Goal: Information Seeking & Learning: Learn about a topic

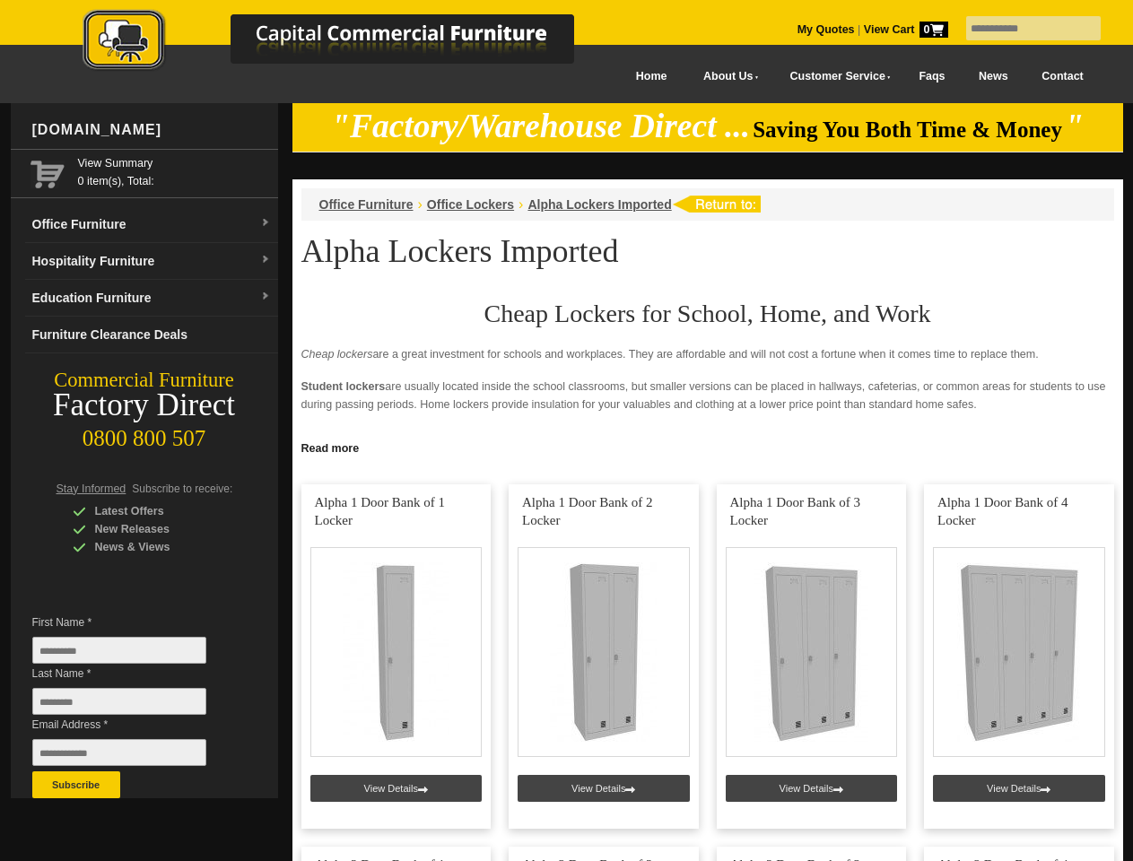
click at [1022, 29] on input "text" at bounding box center [1033, 28] width 135 height 24
click at [133, 706] on input "Last Name *" at bounding box center [119, 701] width 174 height 27
click at [76, 785] on button "Subscribe" at bounding box center [76, 785] width 88 height 27
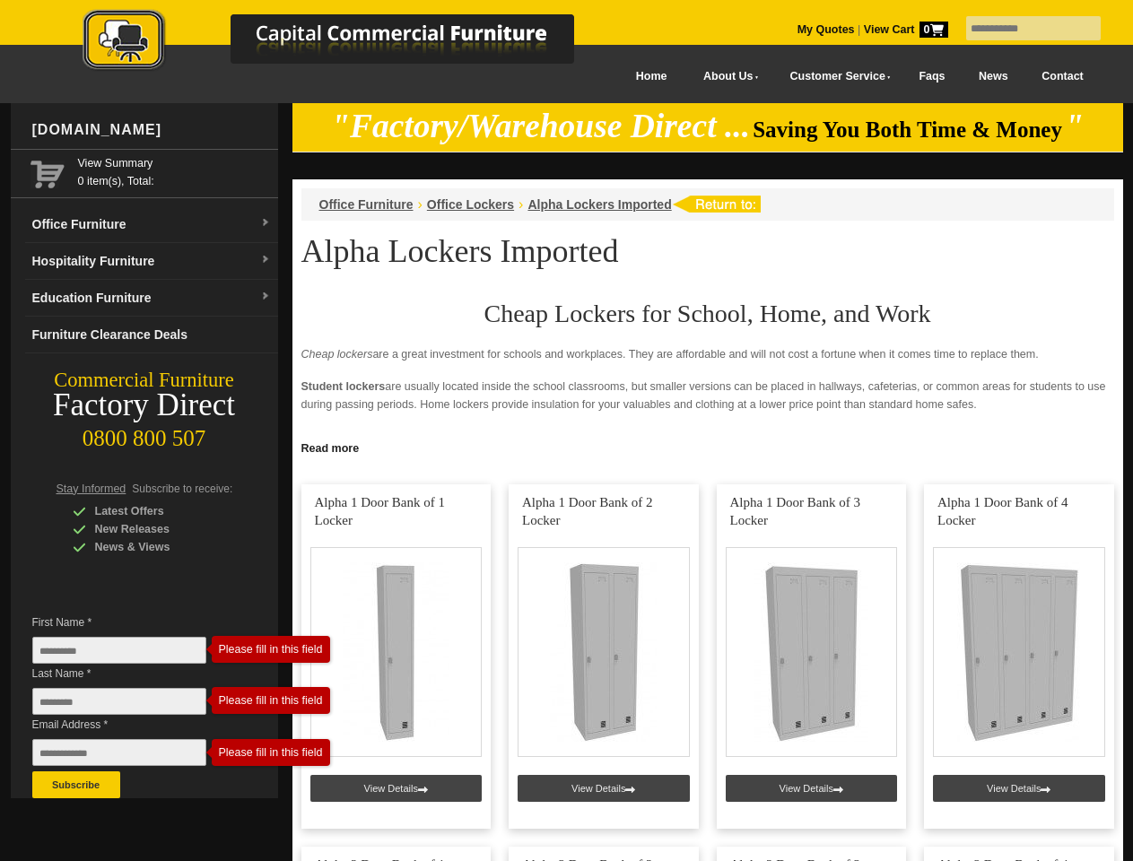
click at [708, 447] on link "Read more" at bounding box center [707, 446] width 831 height 22
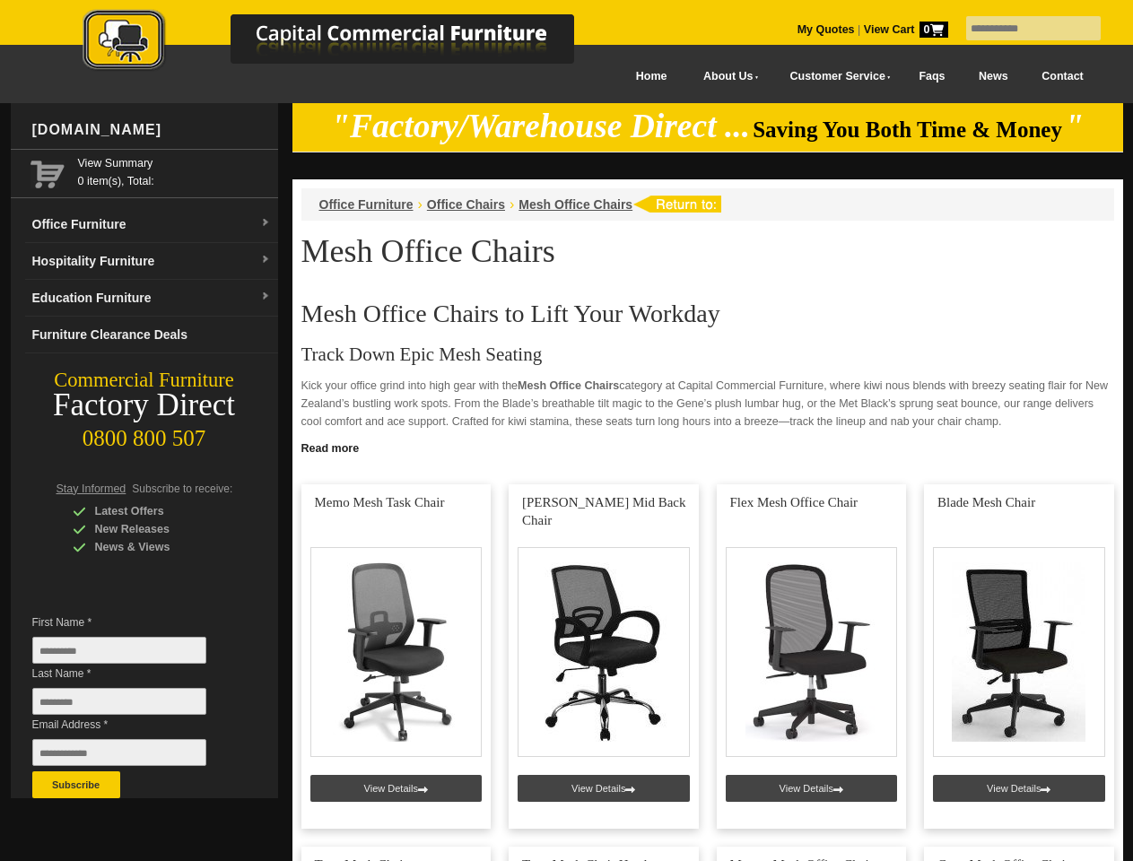
click at [1022, 29] on input "text" at bounding box center [1033, 28] width 135 height 24
click at [133, 706] on input "Last Name *" at bounding box center [119, 701] width 174 height 27
click at [76, 785] on button "Subscribe" at bounding box center [76, 785] width 88 height 27
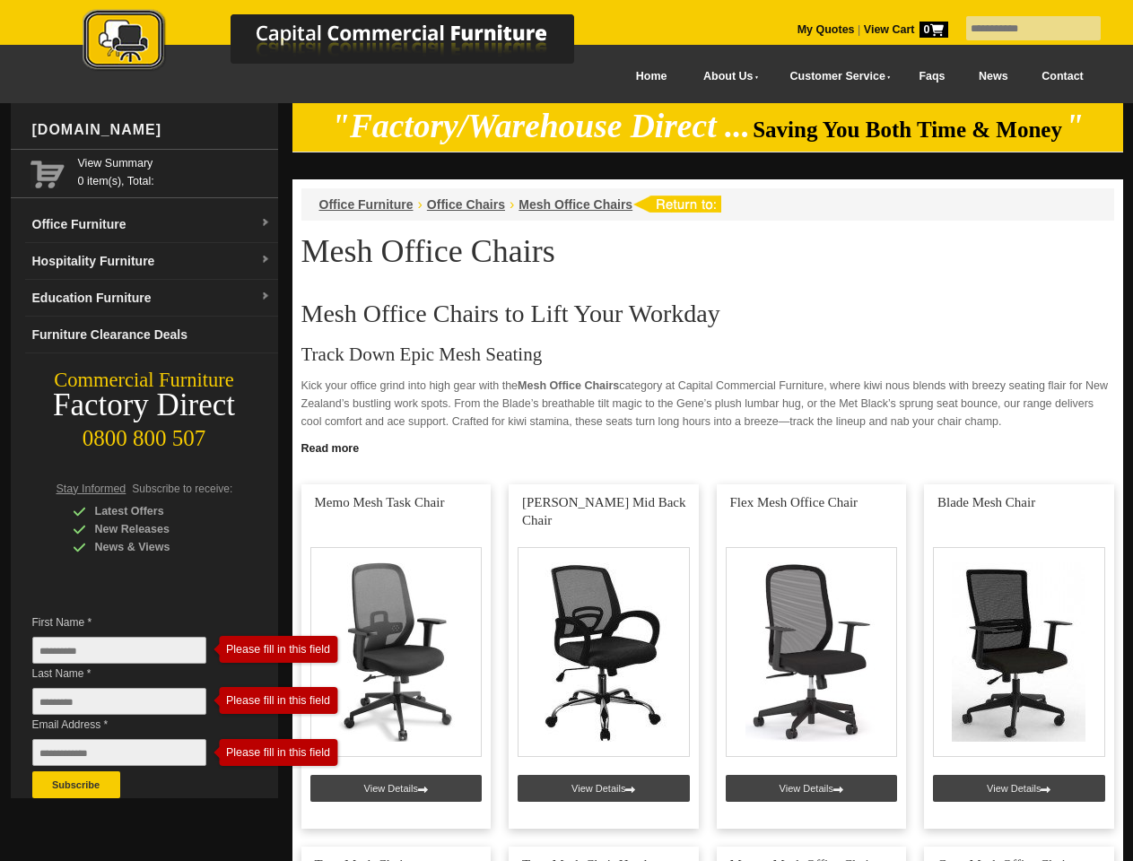
click at [708, 447] on link "Read more" at bounding box center [707, 446] width 831 height 22
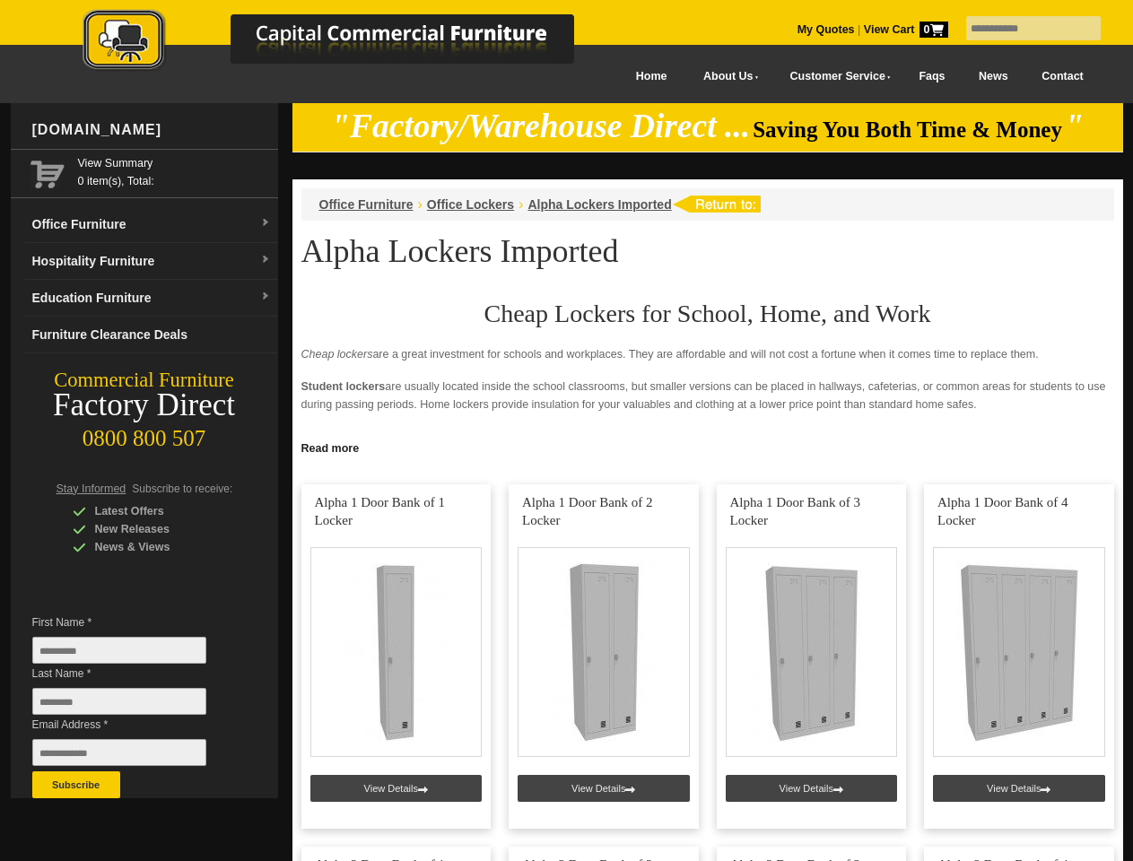
click at [1022, 29] on input "text" at bounding box center [1033, 28] width 135 height 24
click at [133, 706] on input "Last Name *" at bounding box center [119, 701] width 174 height 27
click at [76, 785] on button "Subscribe" at bounding box center [76, 785] width 88 height 27
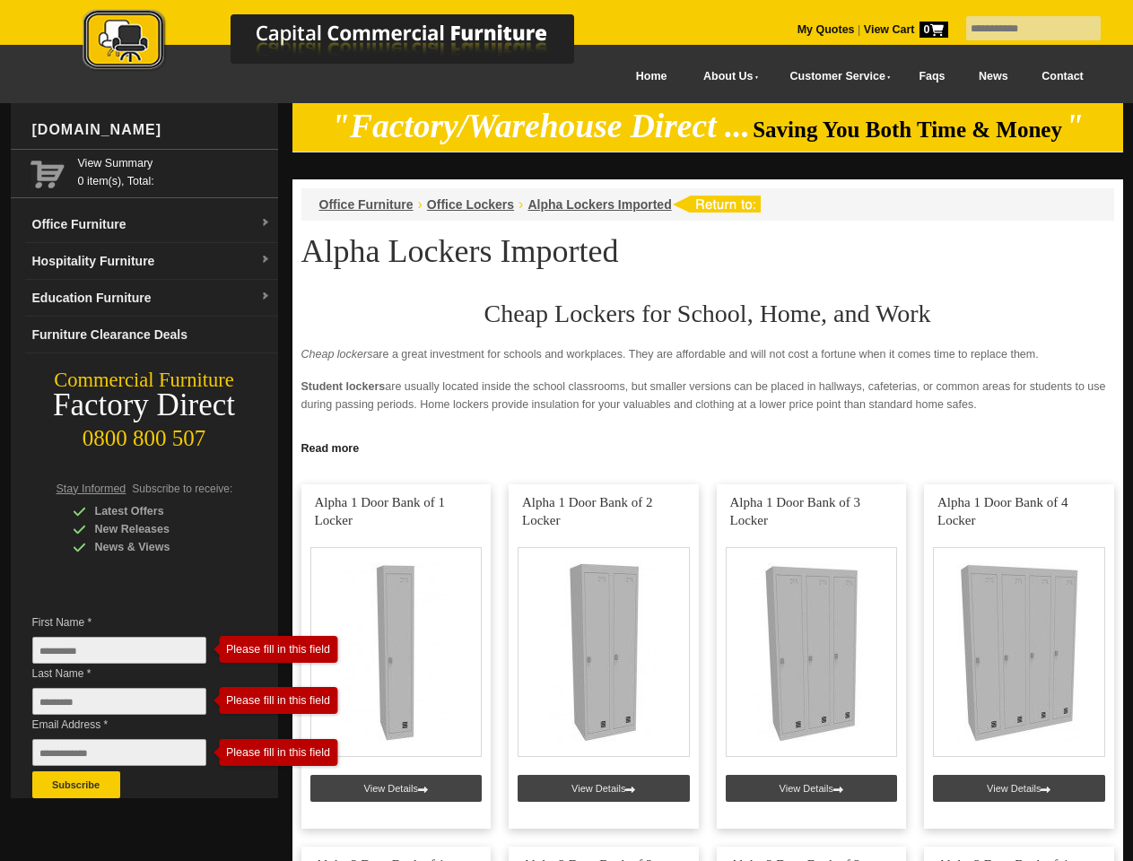
click at [708, 447] on link "Read more" at bounding box center [707, 446] width 831 height 22
